Goal: Use online tool/utility: Utilize a website feature to perform a specific function

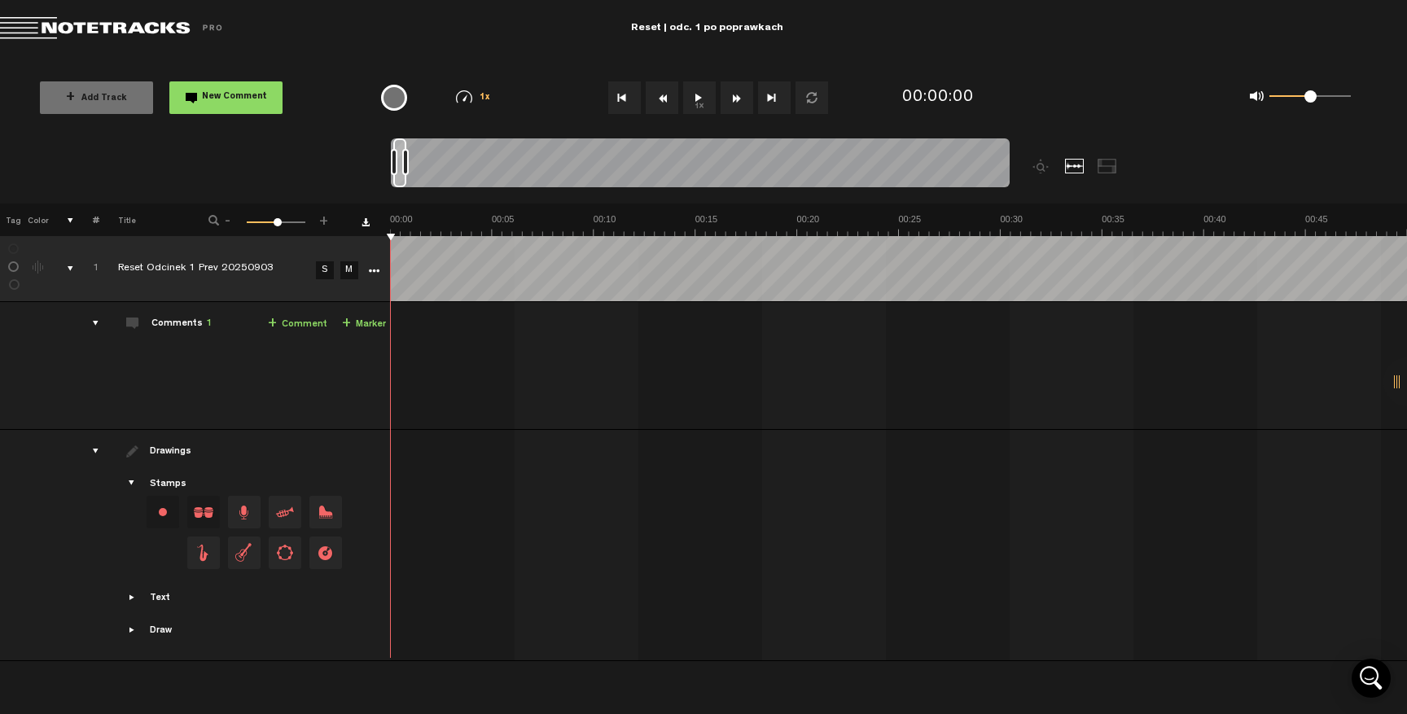
click at [1075, 72] on div "+ Add Track New Comment 1x 0.25x 0.5x 0.75x 1x 1.25x 1.5x 1.75x 2x All emojis 😀…" at bounding box center [703, 97] width 1407 height 81
click at [466, 100] on img at bounding box center [464, 96] width 16 height 13
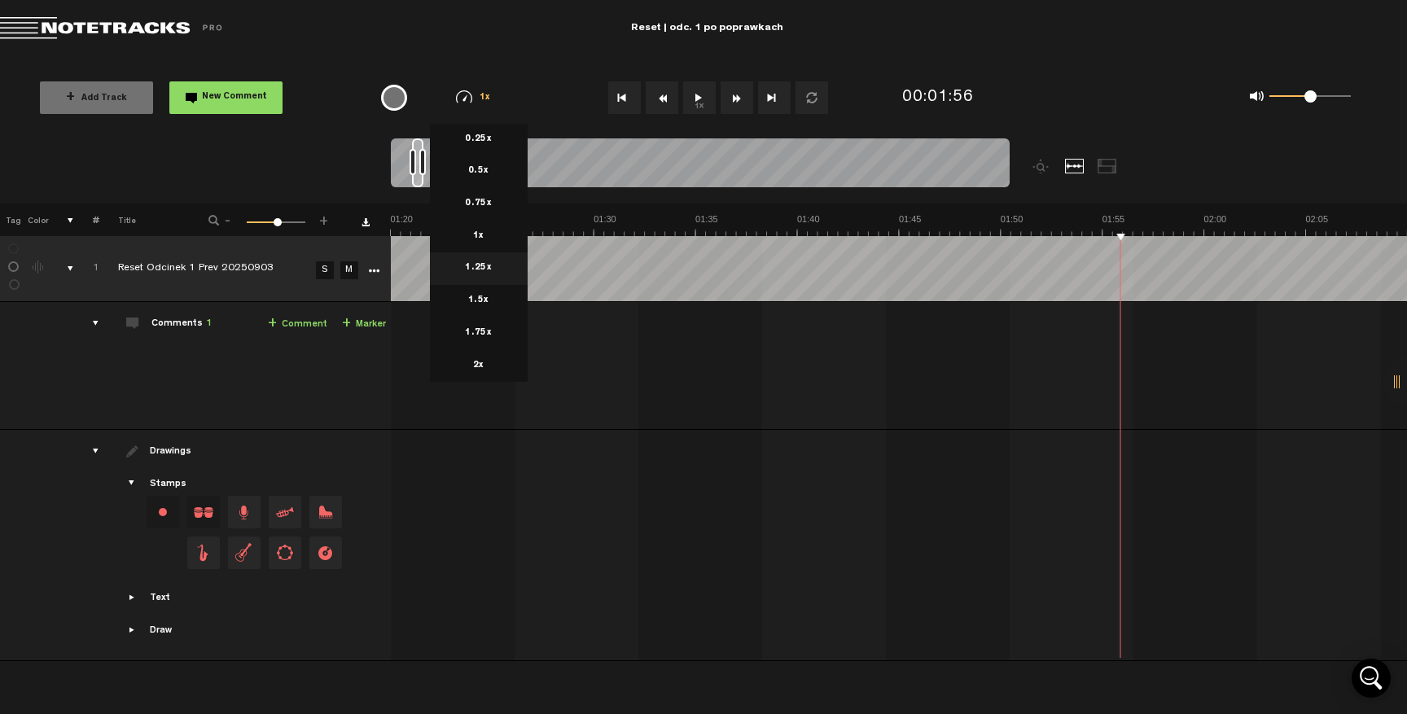
click at [480, 270] on li "1.25x" at bounding box center [479, 268] width 98 height 33
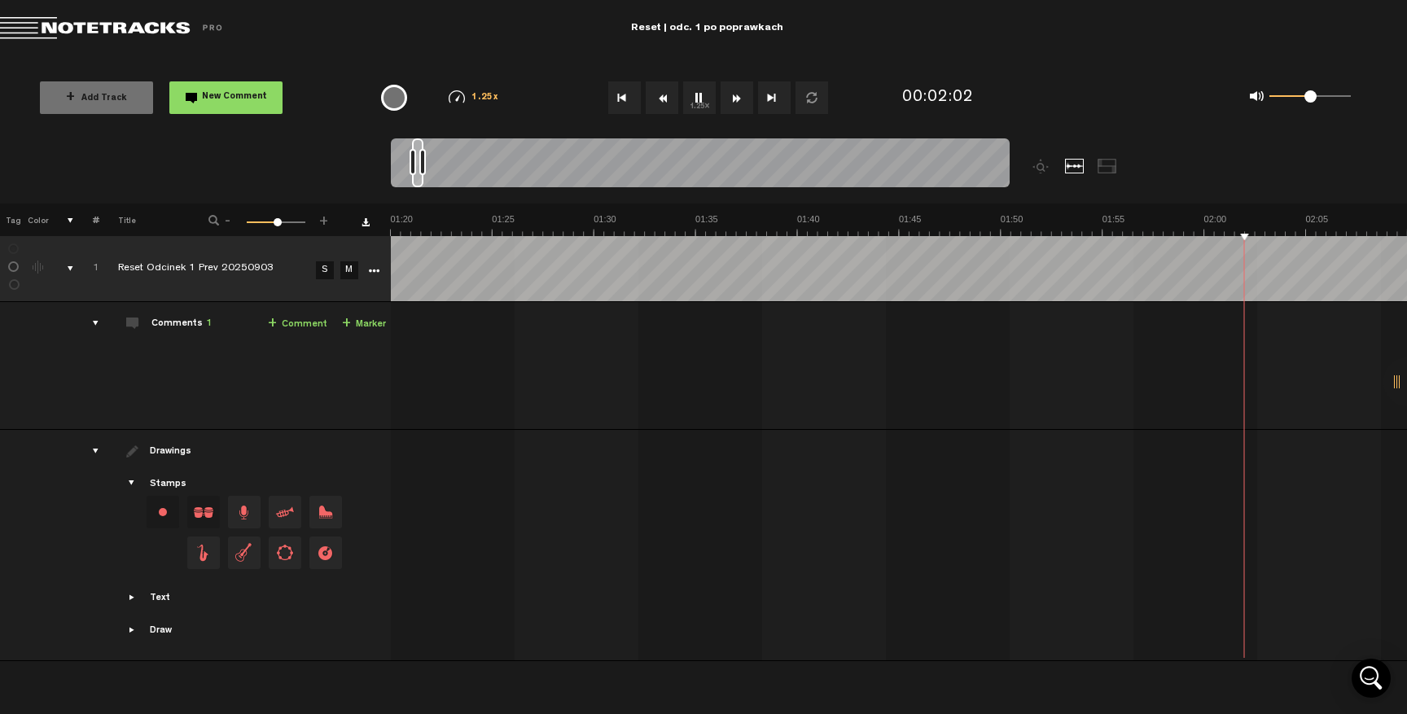
click at [460, 99] on img at bounding box center [457, 96] width 16 height 13
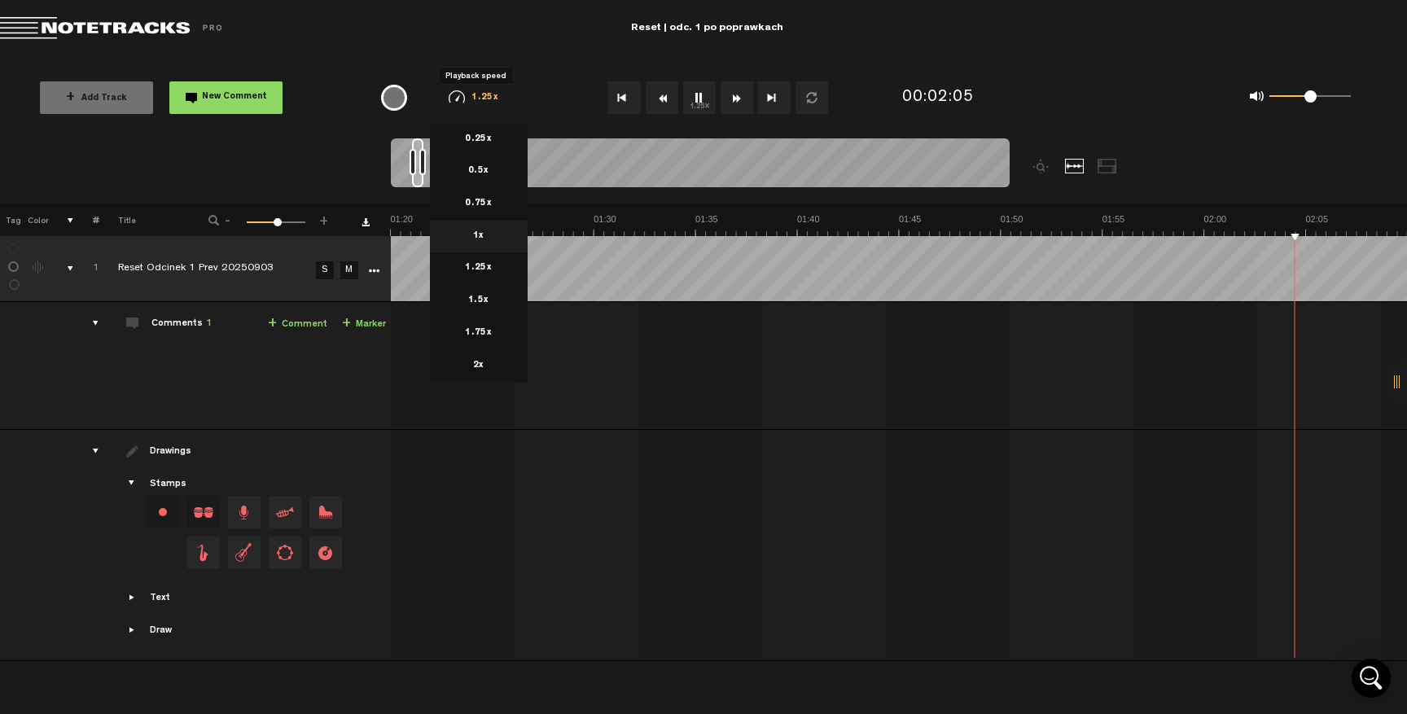
click at [493, 239] on li "1x" at bounding box center [479, 237] width 98 height 33
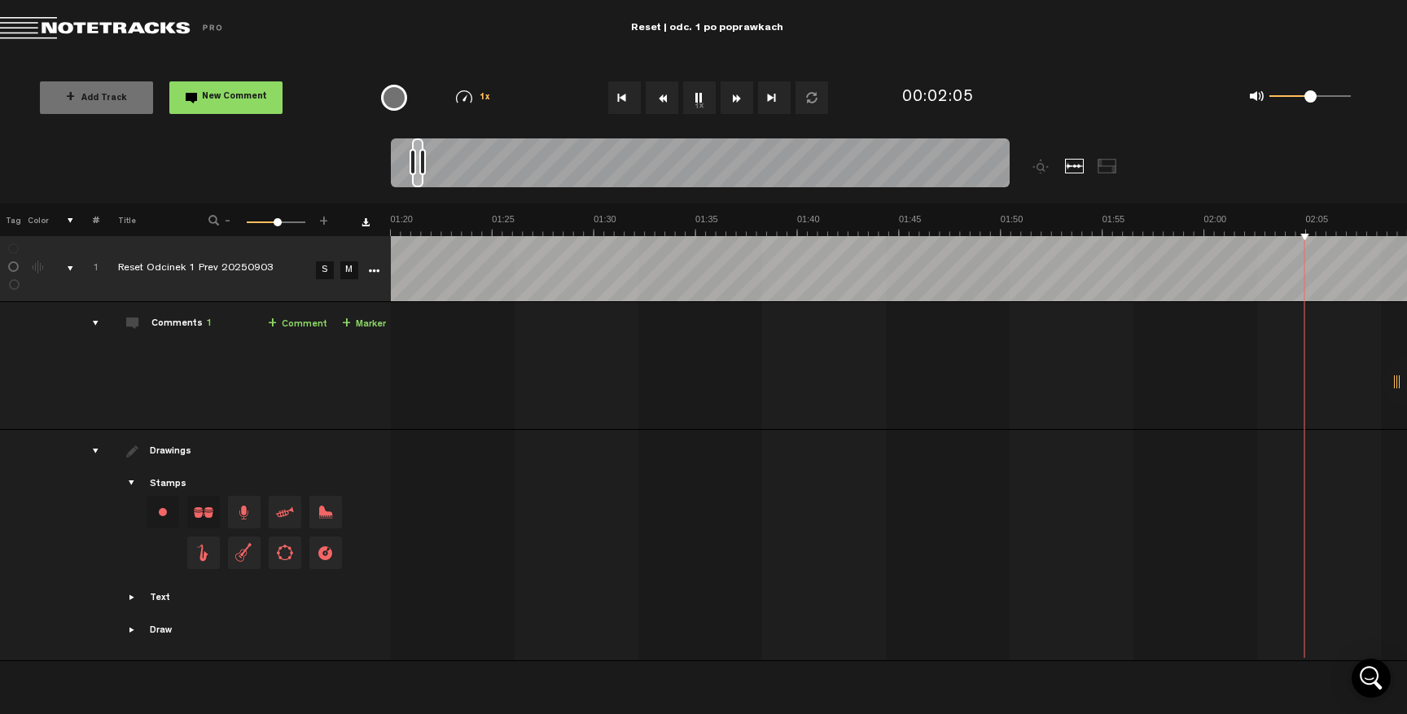
scroll to position [0, 2034]
click at [465, 98] on img at bounding box center [464, 96] width 16 height 13
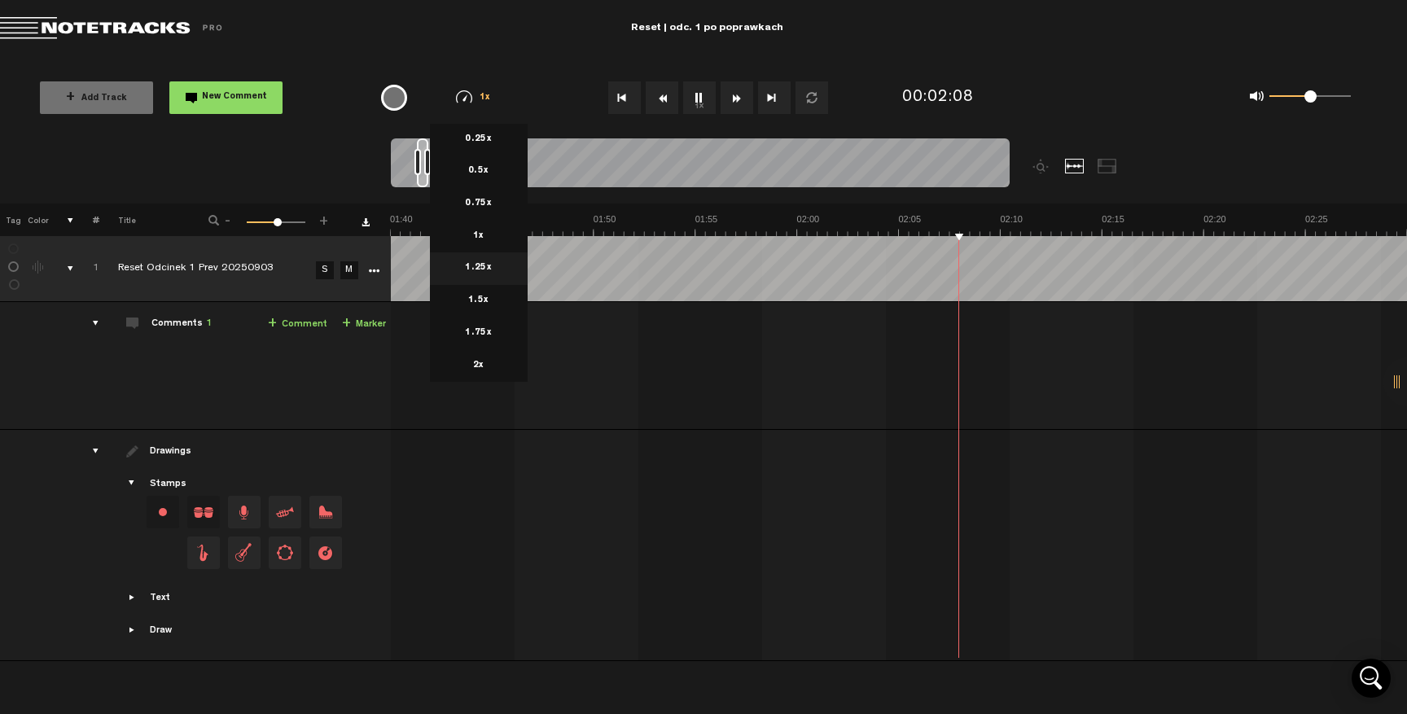
click at [489, 272] on li "1.25x" at bounding box center [479, 268] width 98 height 33
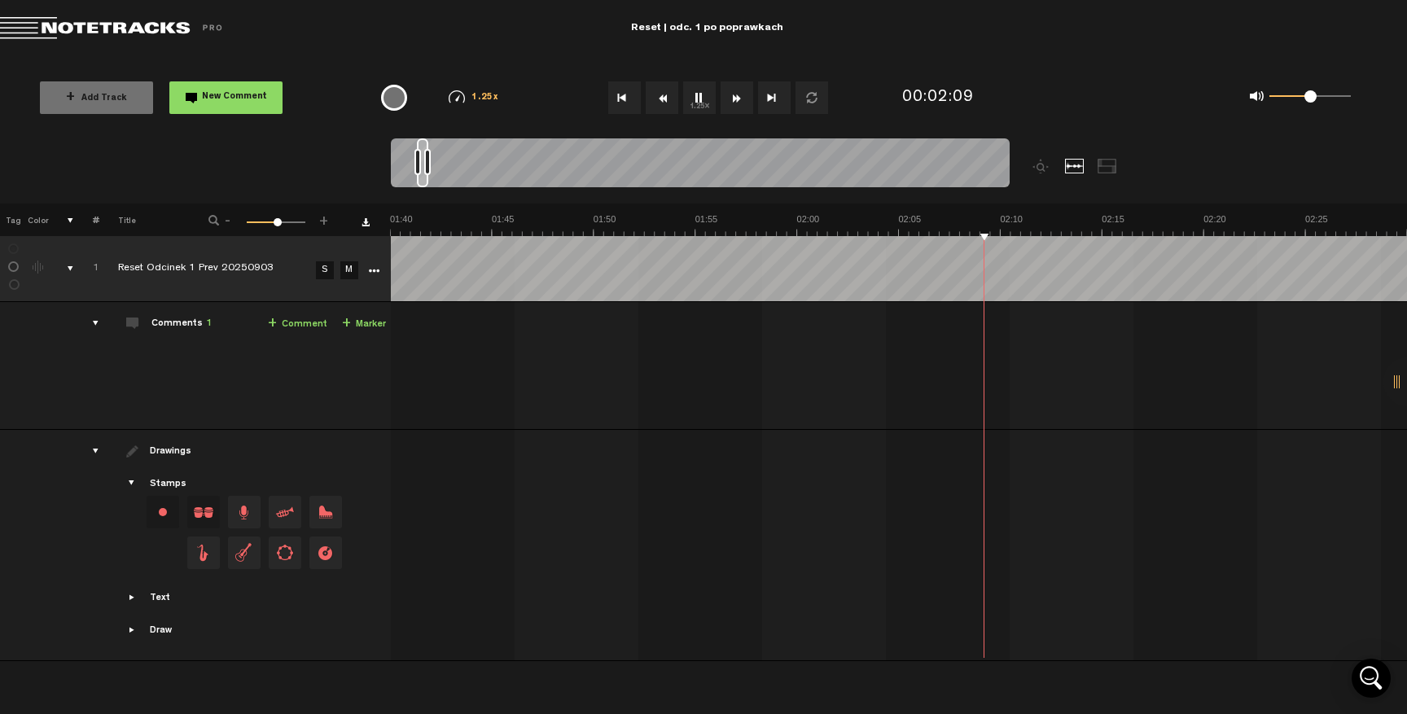
click at [458, 95] on img at bounding box center [457, 96] width 16 height 13
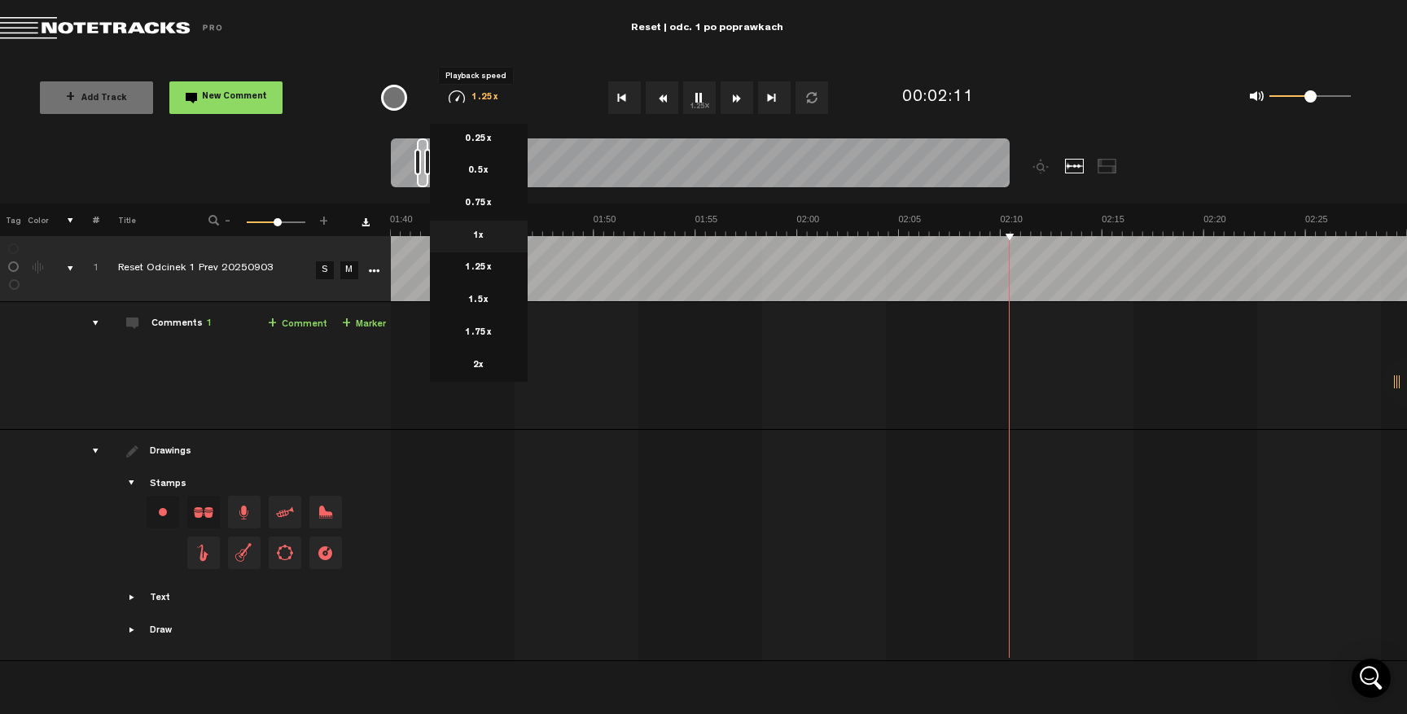
click at [466, 238] on li "1x" at bounding box center [479, 237] width 98 height 33
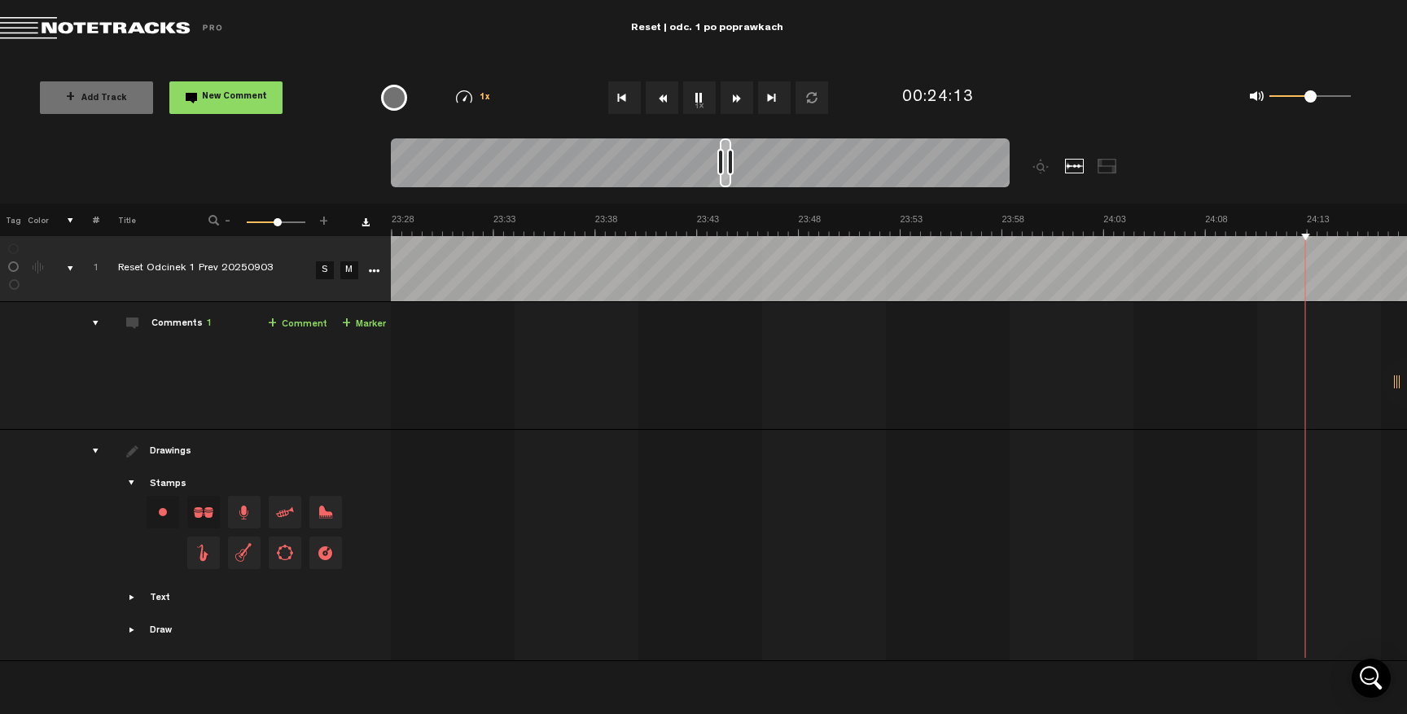
scroll to position [0, 28885]
